Goal: Task Accomplishment & Management: Manage account settings

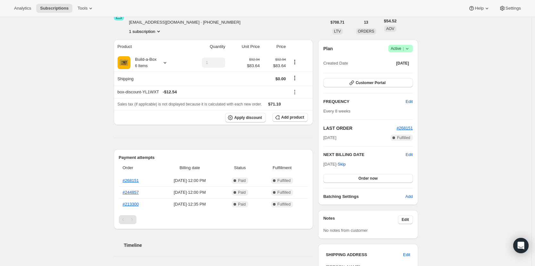
scroll to position [29, 0]
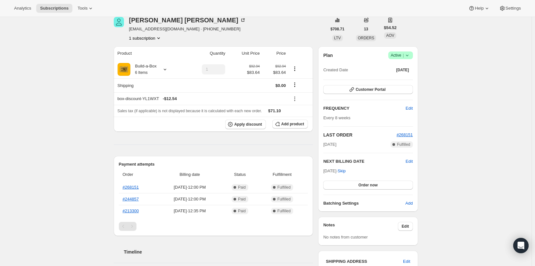
click at [401, 56] on span "Active |" at bounding box center [401, 55] width 20 height 6
click at [407, 82] on span "Cancel subscription" at bounding box center [402, 79] width 36 height 6
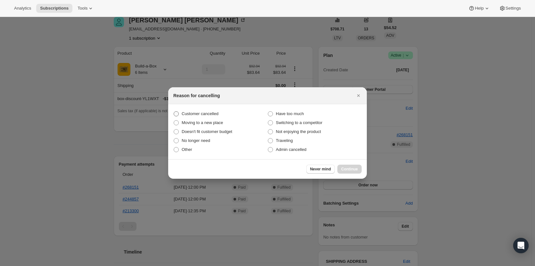
click at [200, 117] on span "Customer cancelled" at bounding box center [200, 114] width 37 height 6
click at [174, 112] on input "Customer cancelled" at bounding box center [174, 111] width 0 height 0
radio input "true"
click at [348, 170] on span "Continue" at bounding box center [349, 169] width 17 height 5
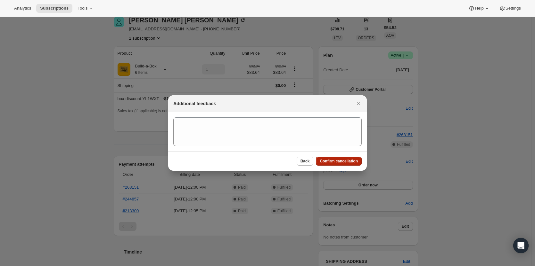
click at [340, 162] on span "Confirm cancellation" at bounding box center [338, 161] width 38 height 5
